Goal: Transaction & Acquisition: Obtain resource

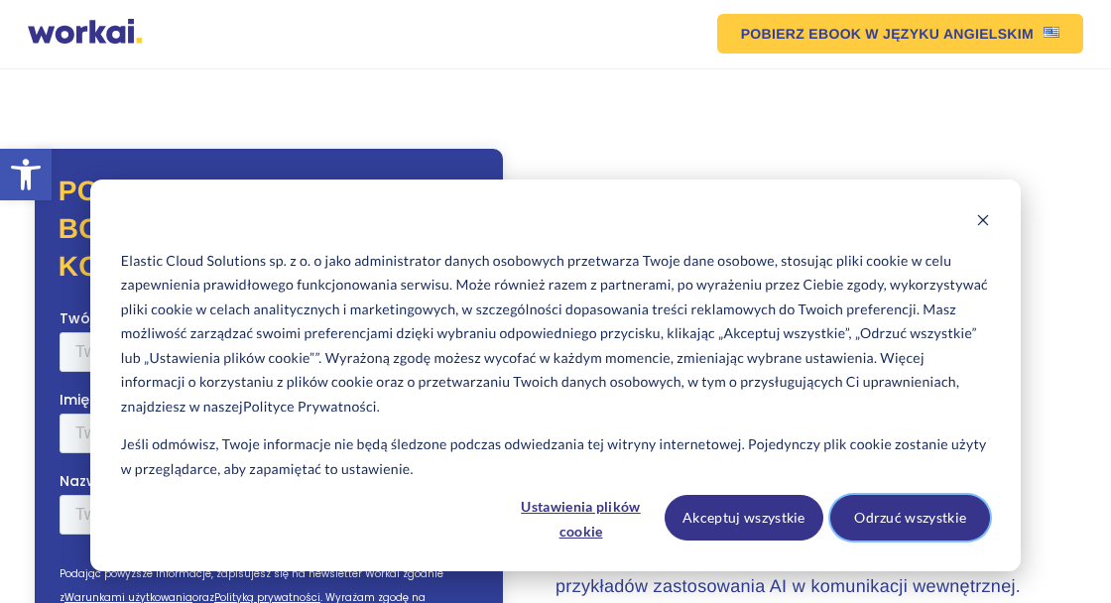
click at [913, 526] on button "Odrzuć wszystkie" at bounding box center [910, 518] width 160 height 46
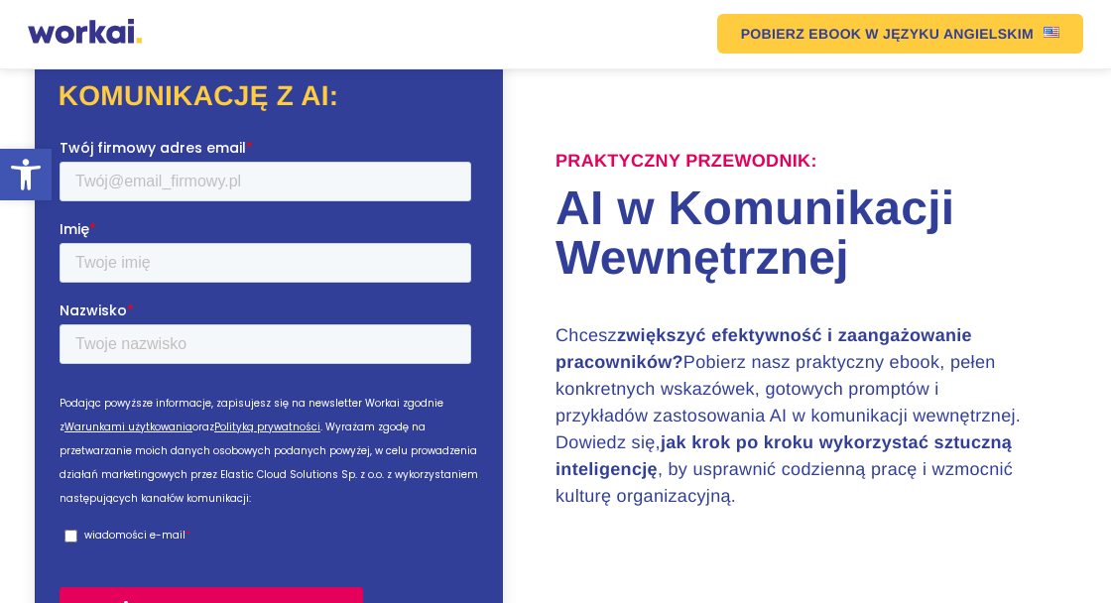
scroll to position [149, 0]
